Goal: Task Accomplishment & Management: Use online tool/utility

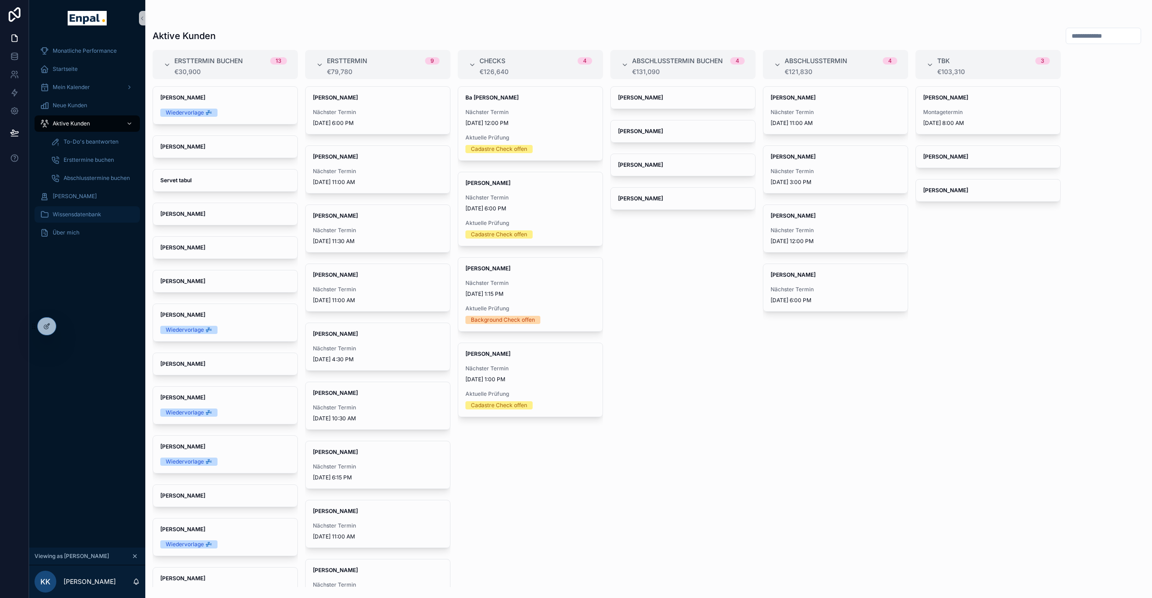
scroll to position [18, 7]
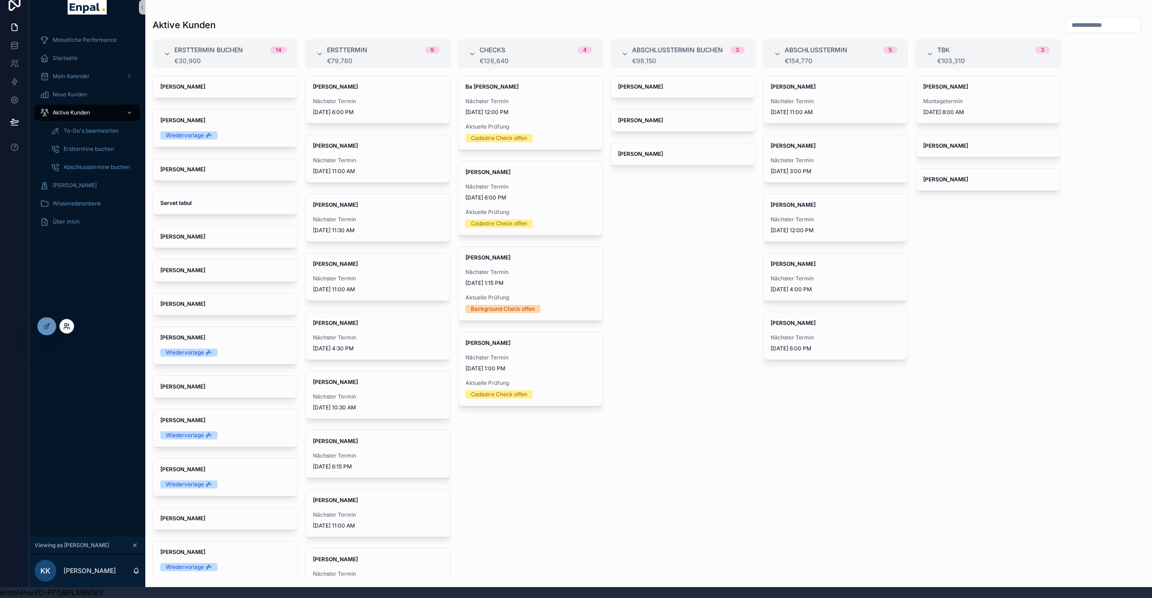
click at [67, 327] on icon at bounding box center [66, 328] width 4 height 2
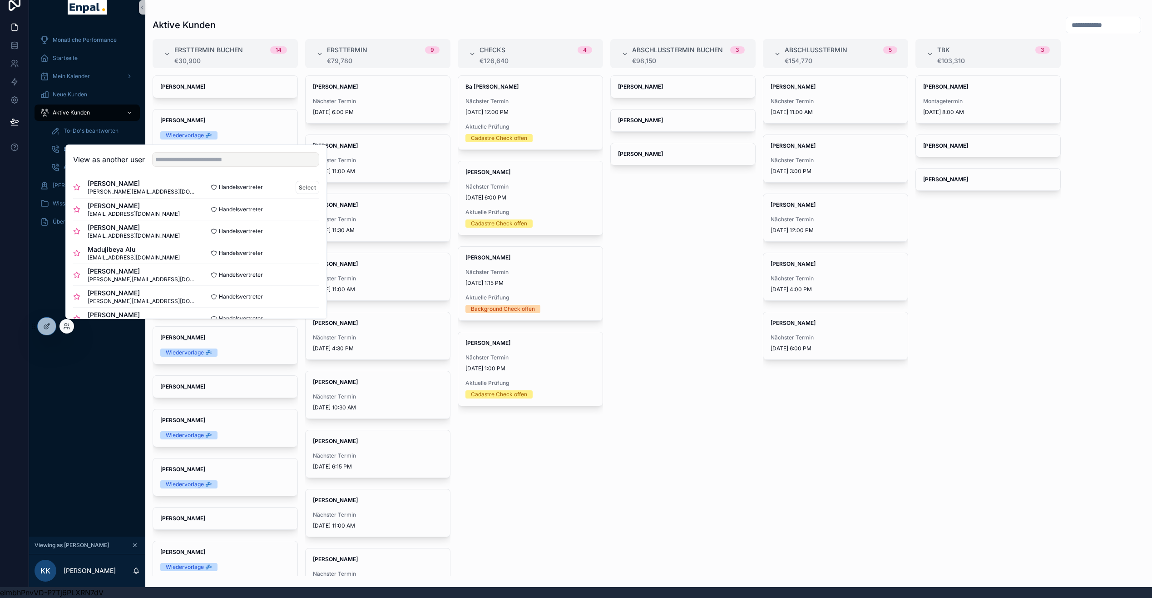
scroll to position [12, 0]
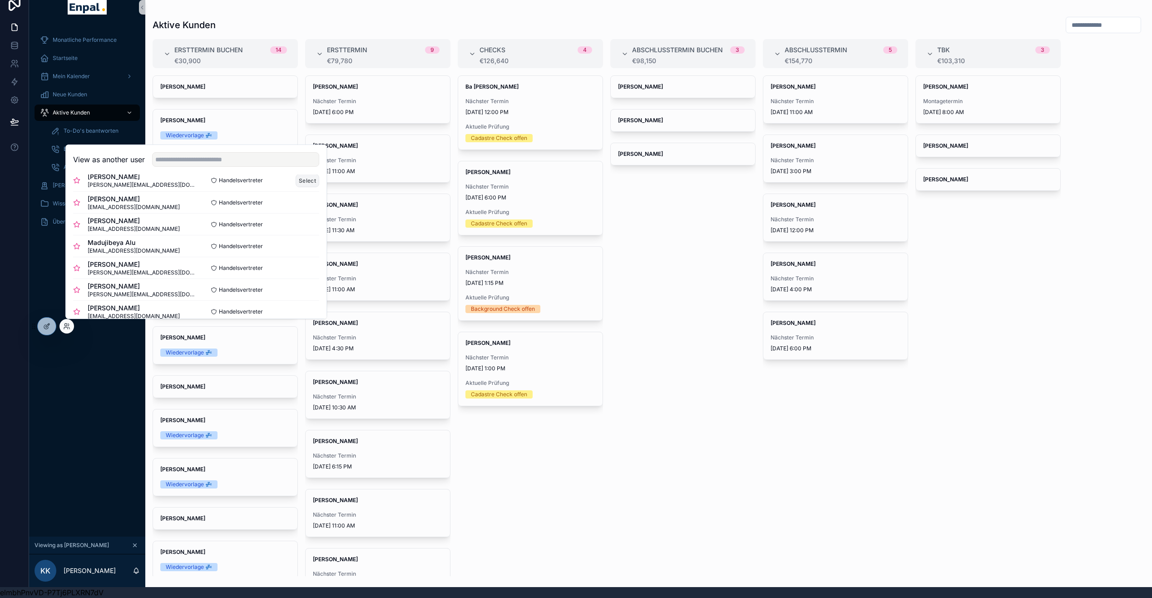
click at [296, 178] on button "Select" at bounding box center [308, 180] width 24 height 13
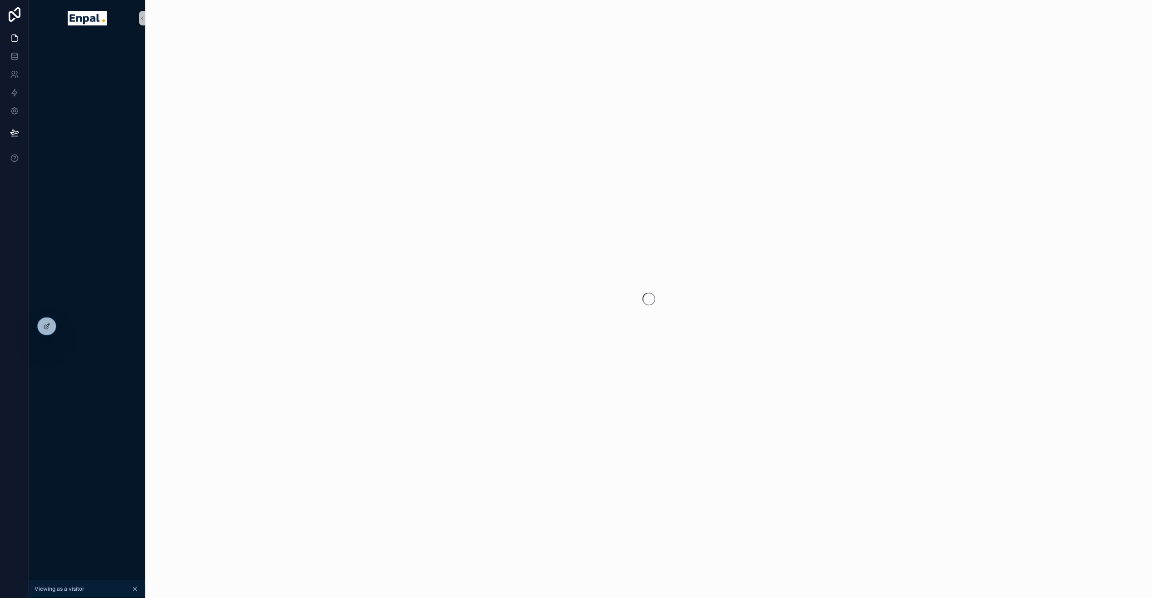
scroll to position [18, 7]
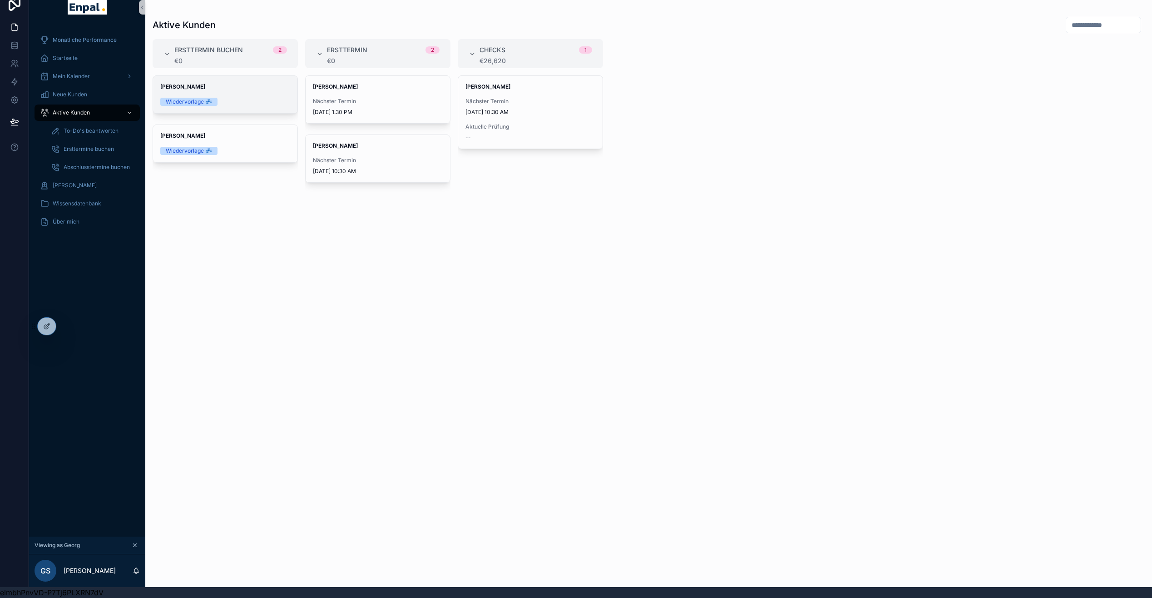
click at [256, 98] on div "Wiedervorlage 💤" at bounding box center [225, 102] width 130 height 8
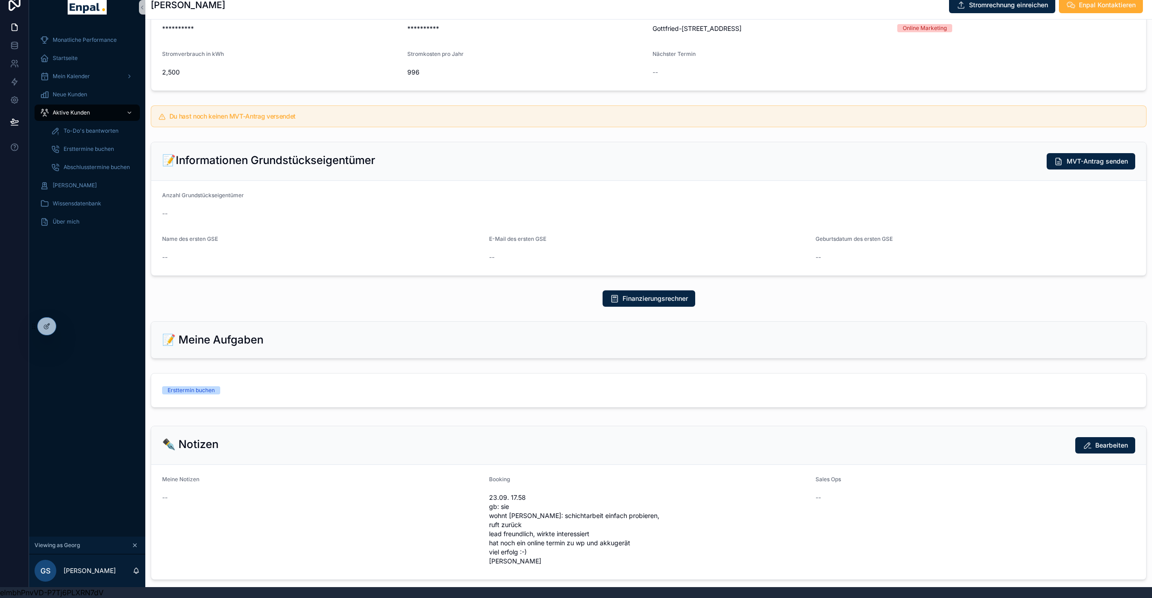
scroll to position [274, 0]
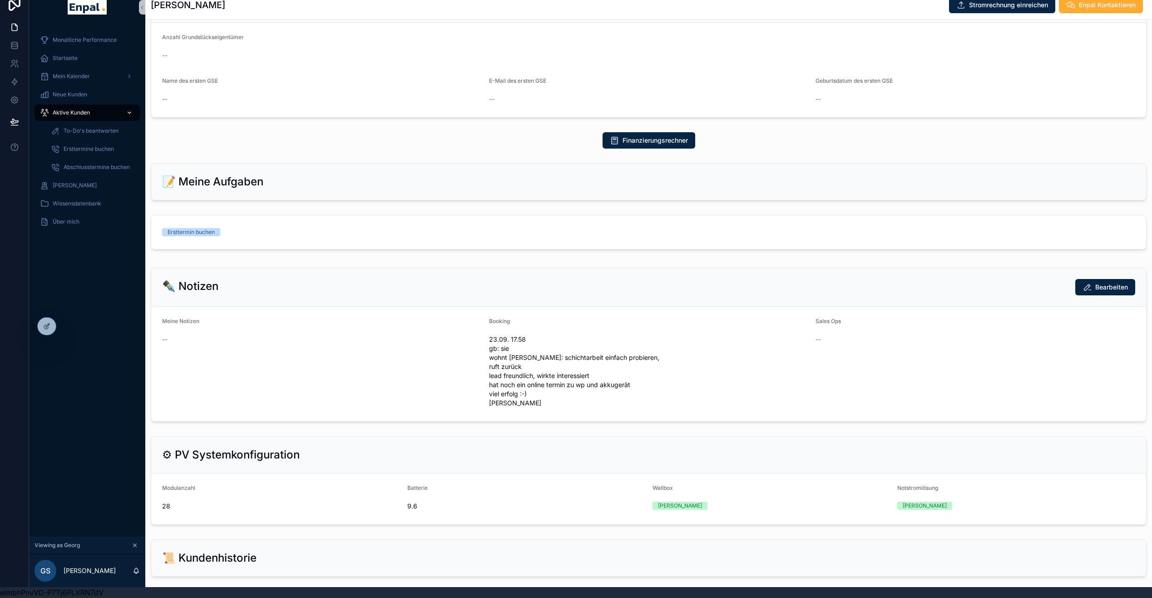
click at [81, 109] on span "Aktive Kunden" at bounding box center [71, 112] width 37 height 7
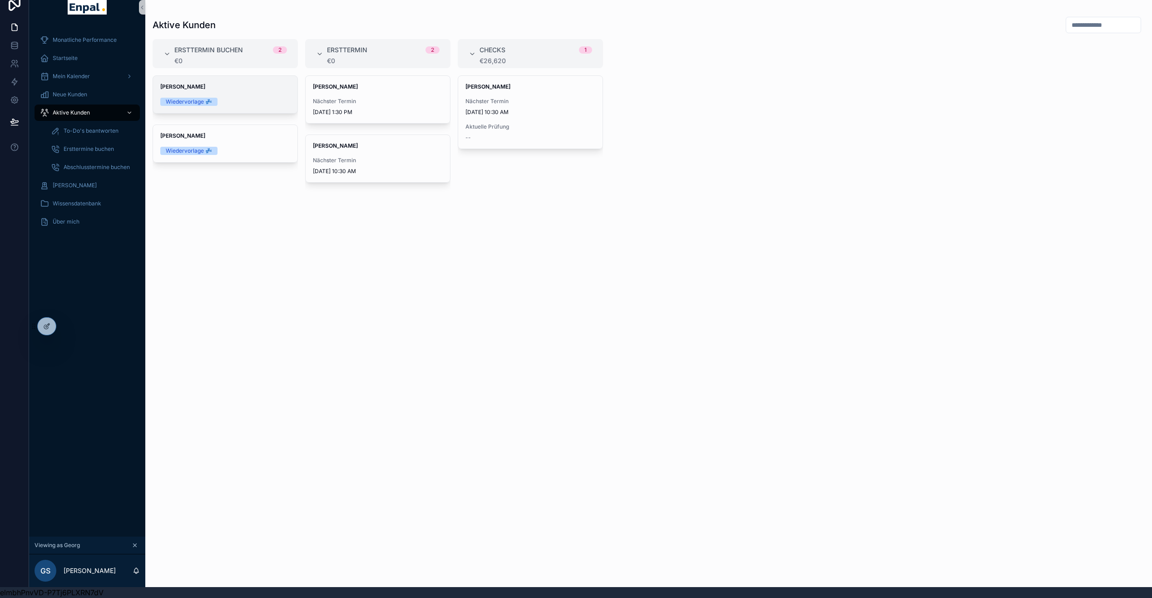
click at [255, 98] on div "Wiedervorlage 💤" at bounding box center [225, 102] width 130 height 8
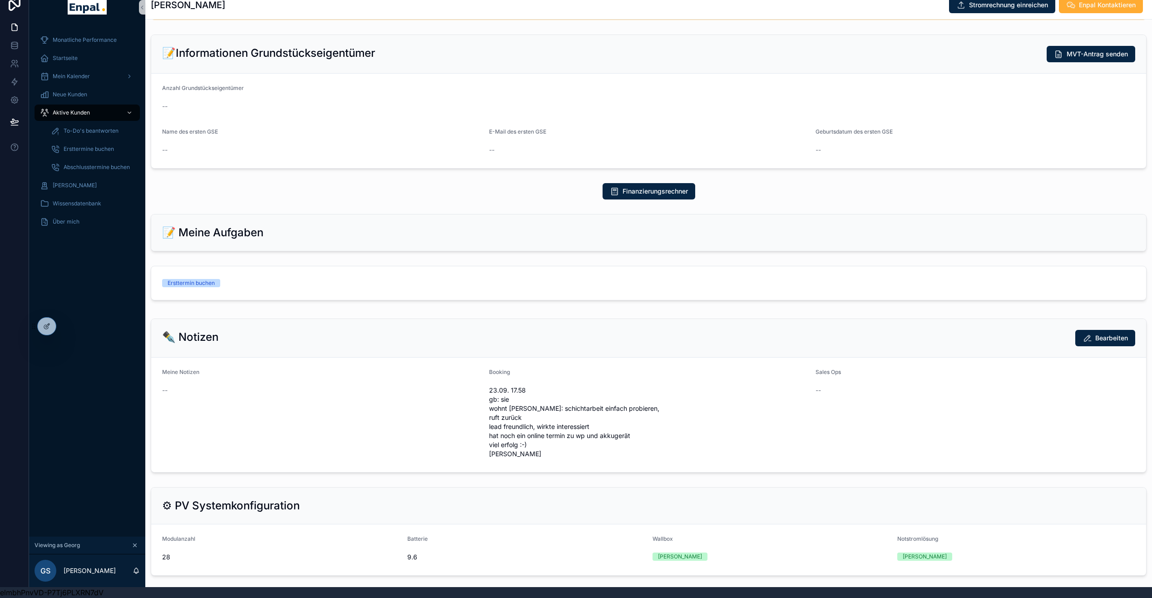
scroll to position [400, 0]
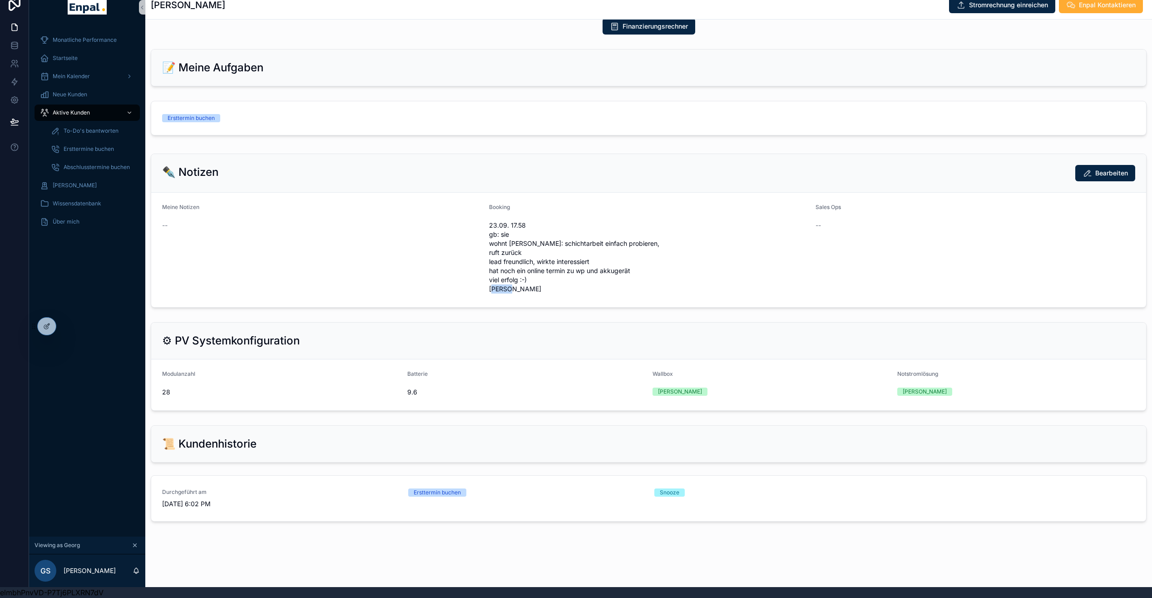
drag, startPoint x: 530, startPoint y: 285, endPoint x: 494, endPoint y: 286, distance: 35.9
click at [494, 286] on span "23.09. 17.58 gb: sie wohnt [PERSON_NAME]: schichtarbeit einfach probieren, ruft…" at bounding box center [649, 257] width 320 height 73
click at [530, 285] on span "23.09. 17.58 gb: sie wohnt [PERSON_NAME]: schichtarbeit einfach probieren, ruft…" at bounding box center [649, 257] width 320 height 73
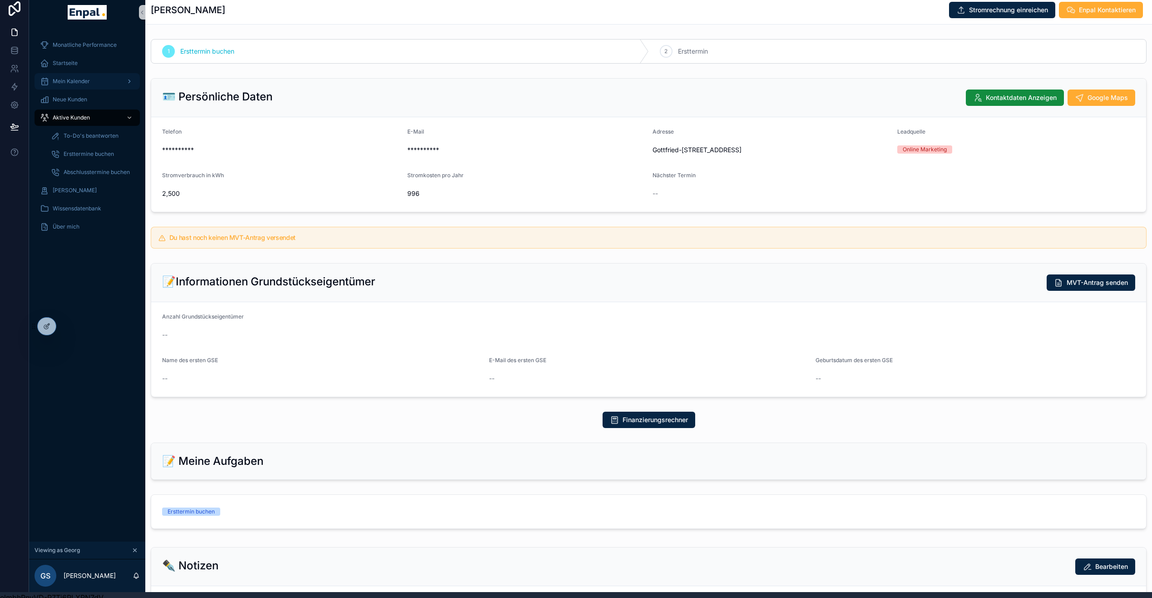
scroll to position [0, 7]
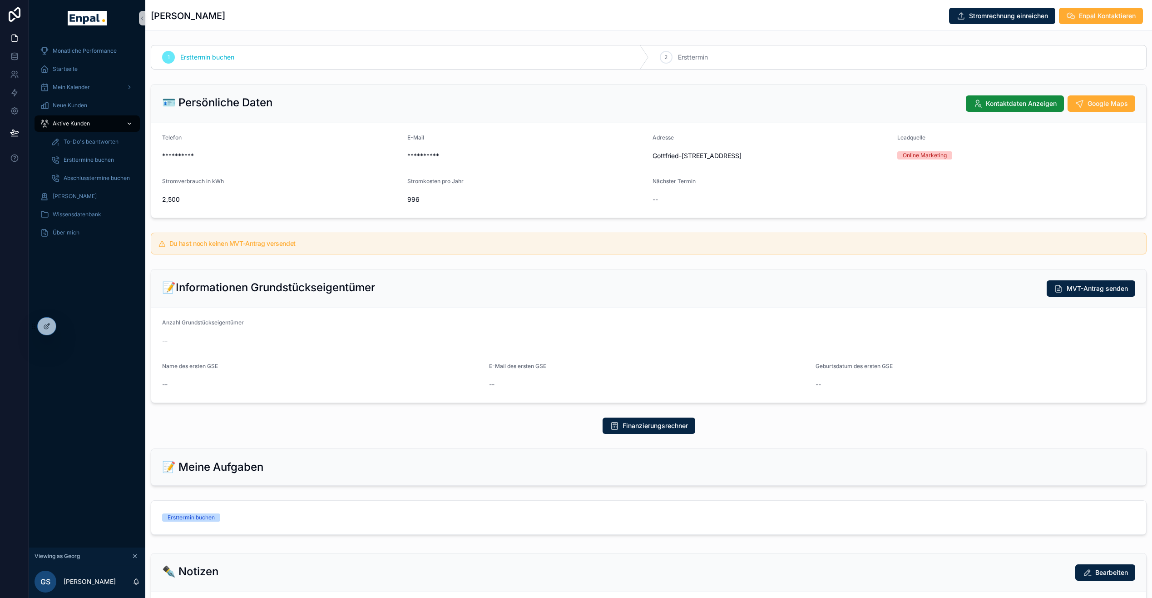
click at [74, 119] on div "Aktive Kunden" at bounding box center [87, 123] width 94 height 15
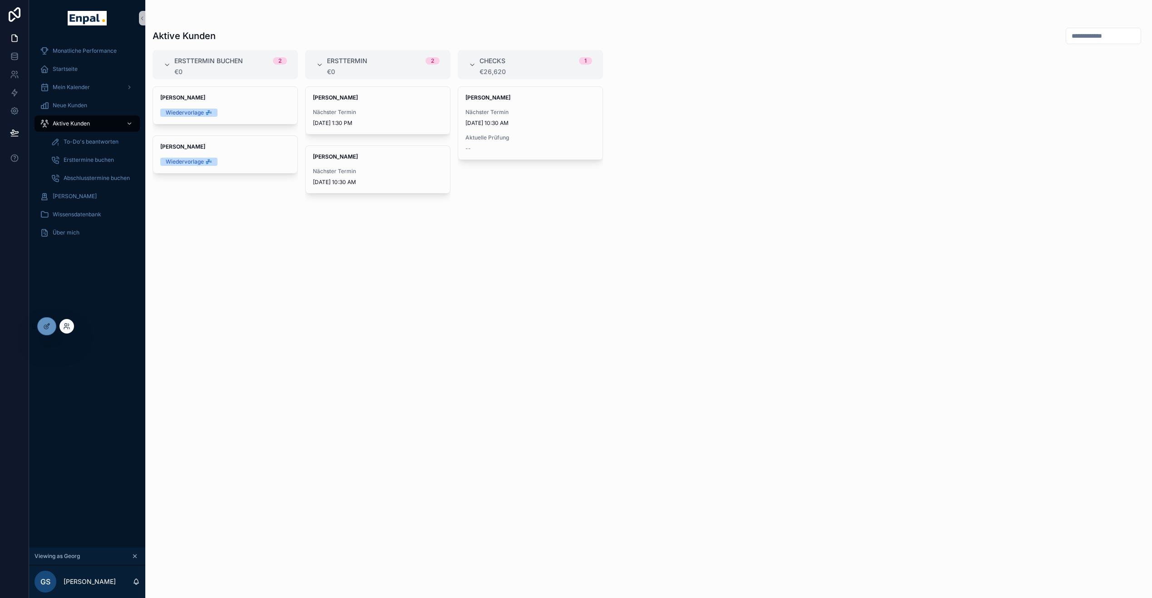
click at [70, 324] on div at bounding box center [66, 326] width 15 height 15
click at [64, 326] on icon at bounding box center [66, 325] width 7 height 7
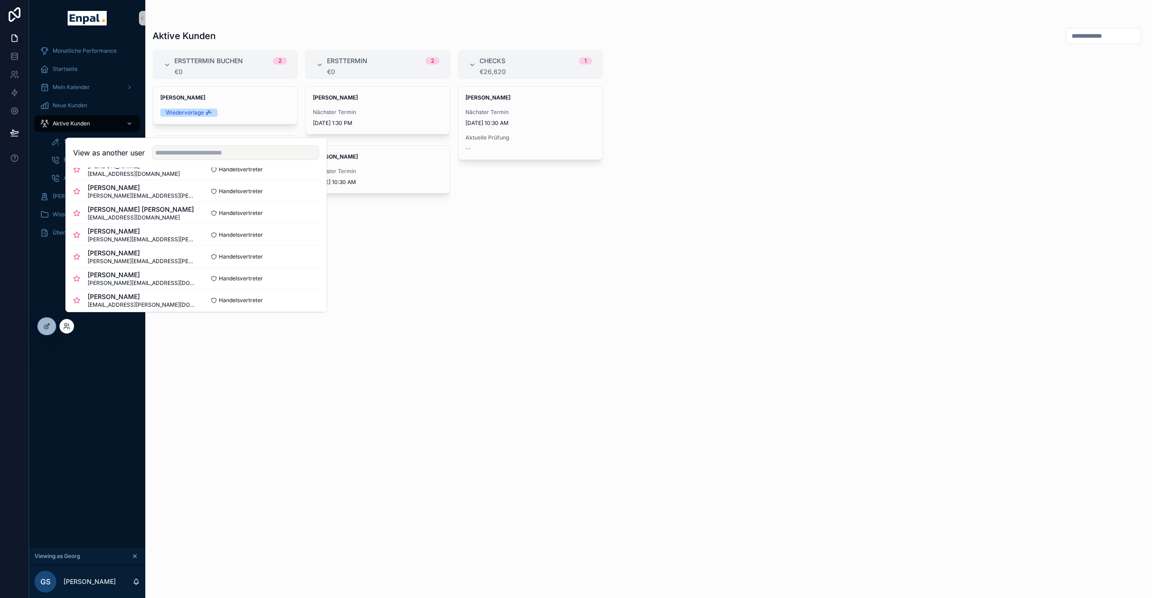
scroll to position [156, 0]
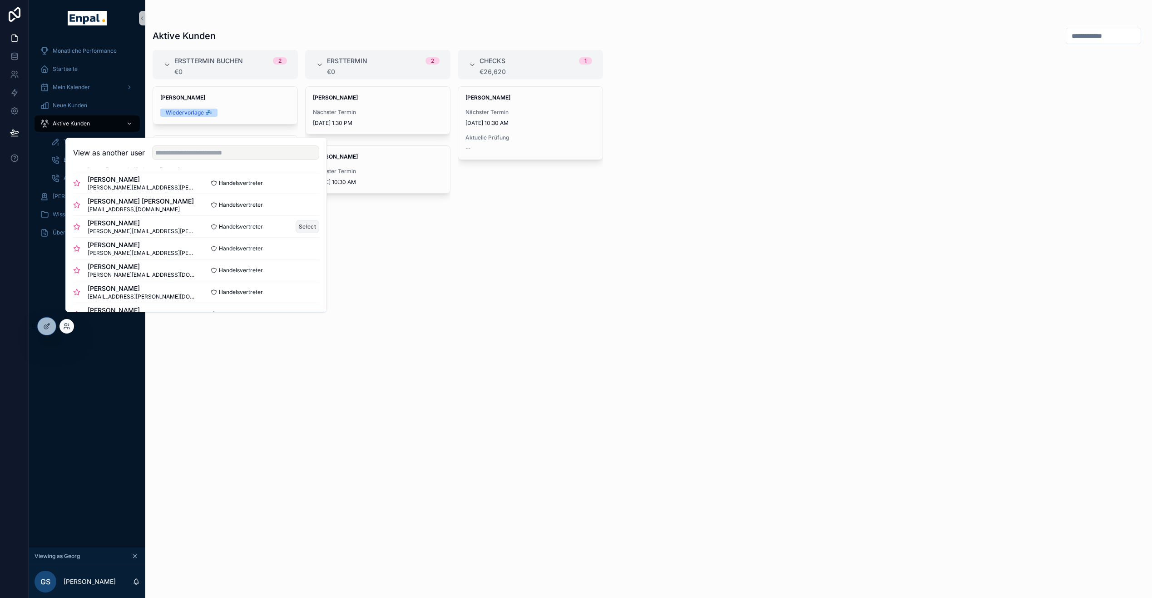
click at [297, 233] on button "Select" at bounding box center [308, 226] width 24 height 13
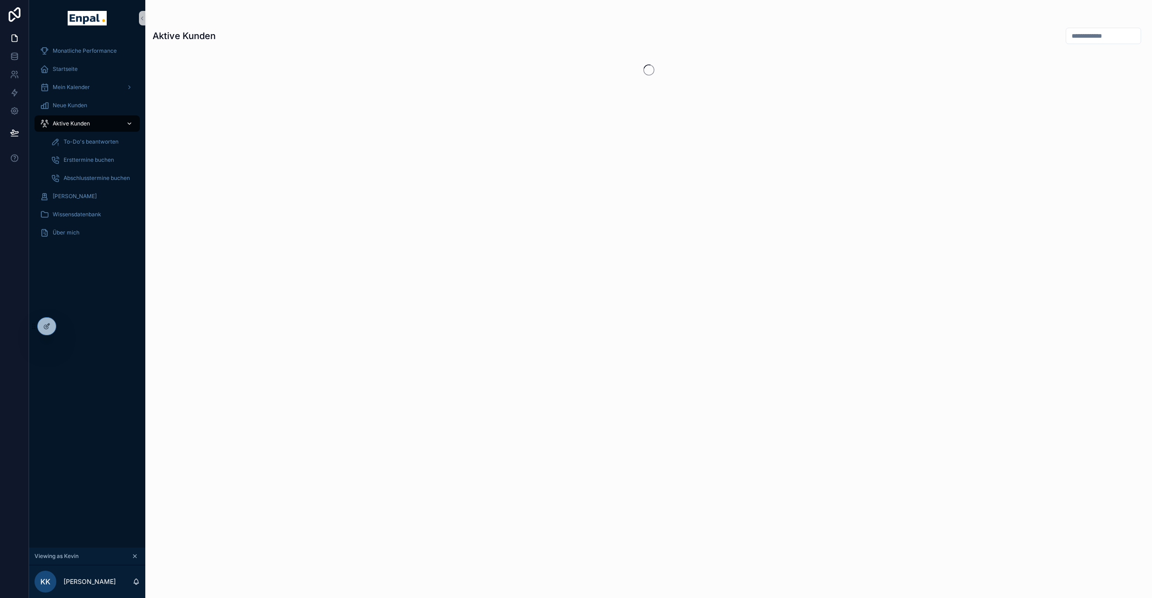
scroll to position [0, 7]
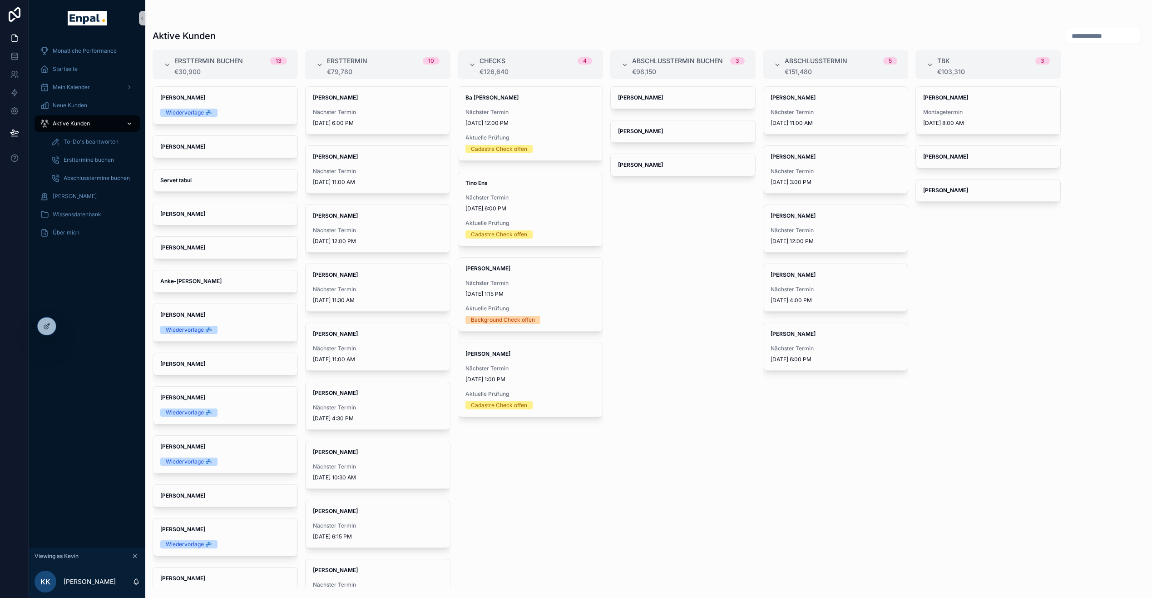
click at [81, 123] on span "Aktive Kunden" at bounding box center [71, 123] width 37 height 7
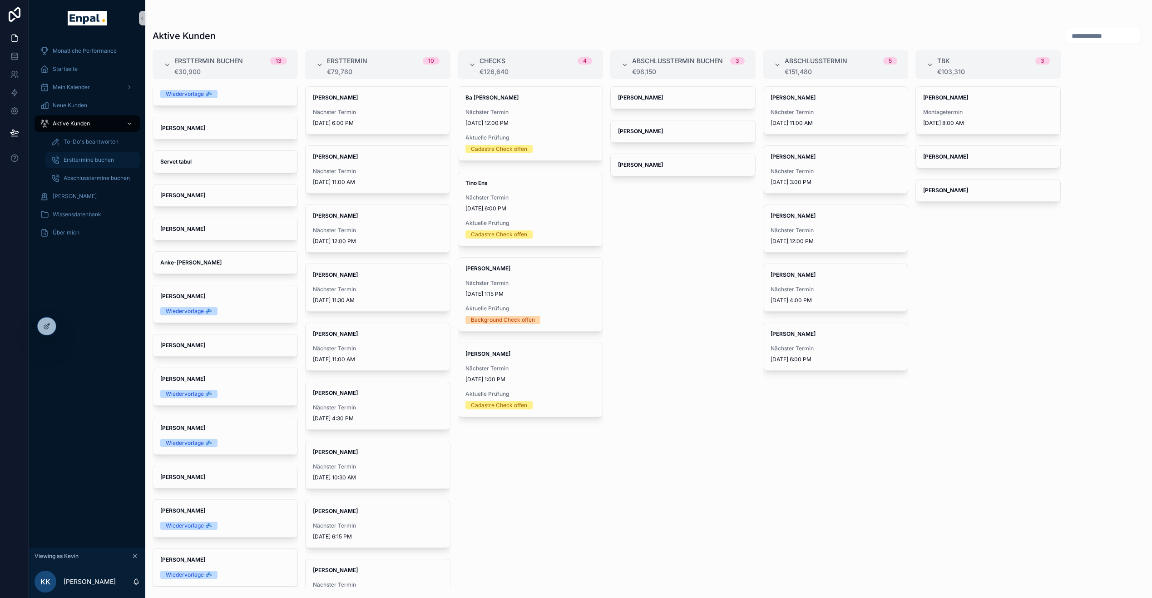
click at [92, 159] on span "Ersttermine buchen" at bounding box center [89, 159] width 50 height 7
